Goal: Communication & Community: Participate in discussion

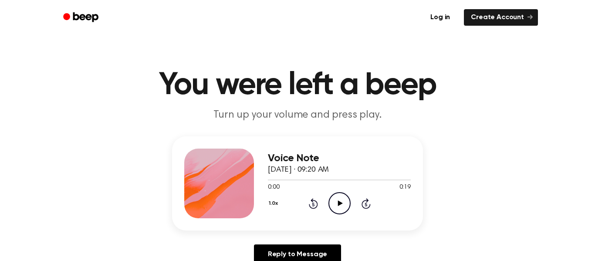
click at [340, 205] on icon "Play Audio" at bounding box center [340, 203] width 22 height 22
click at [340, 205] on icon "Pause Audio" at bounding box center [340, 203] width 22 height 22
click at [340, 205] on icon "Play Audio" at bounding box center [340, 203] width 22 height 22
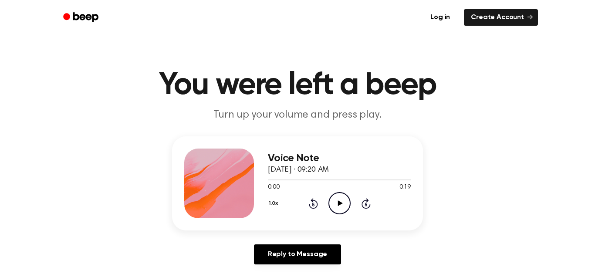
click at [374, 251] on div "Reply to Message" at bounding box center [297, 258] width 251 height 27
click at [340, 197] on icon "Play Audio" at bounding box center [340, 203] width 22 height 22
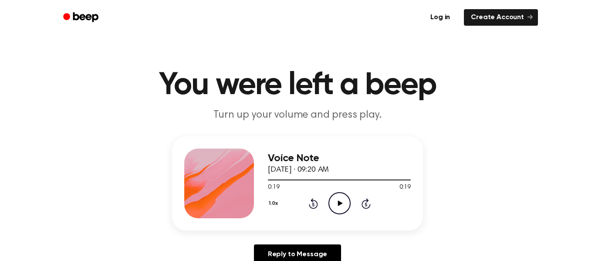
click at [331, 195] on icon "Play Audio" at bounding box center [340, 203] width 22 height 22
